Goal: Transaction & Acquisition: Purchase product/service

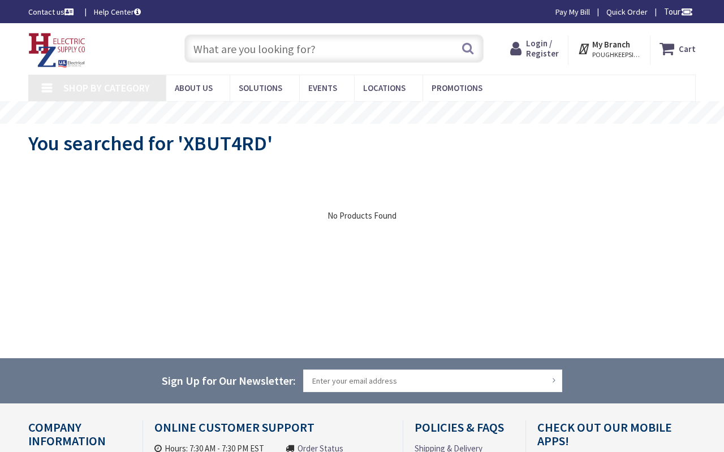
type input "[STREET_ADDRESS][US_STATE]"
